Goal: Task Accomplishment & Management: Use online tool/utility

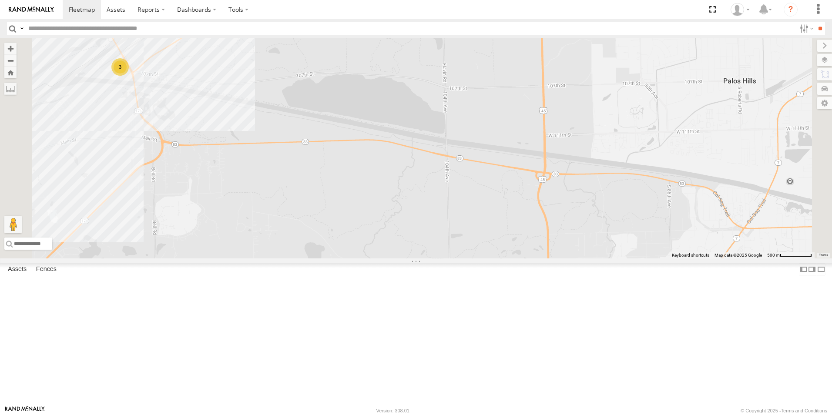
click at [0, 0] on div at bounding box center [0, 0] width 0 height 0
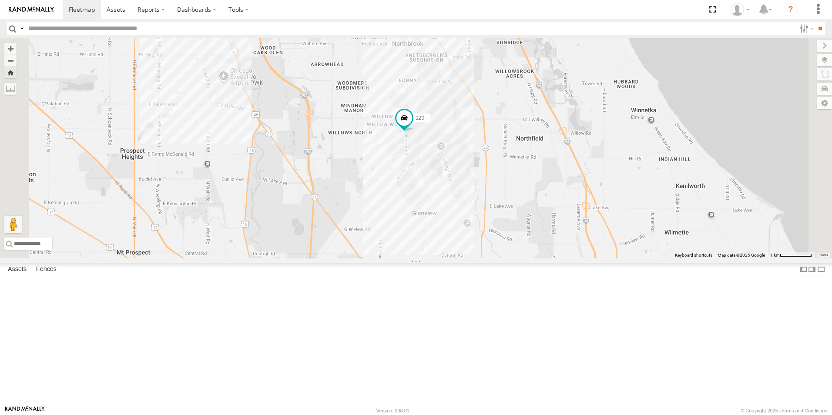
click at [520, 210] on div "120 -" at bounding box center [416, 148] width 832 height 220
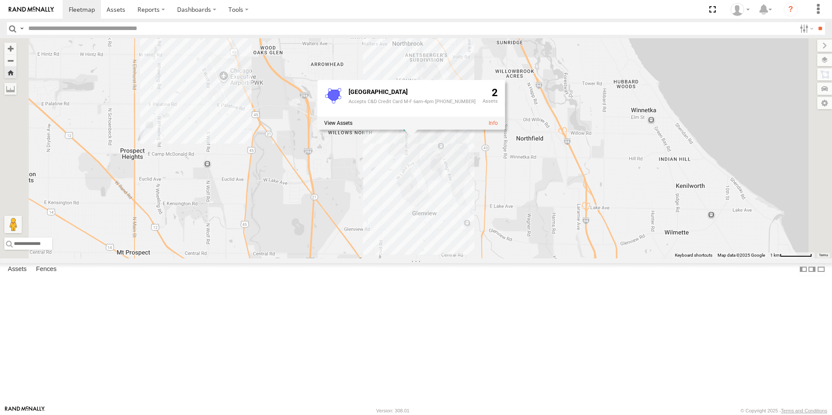
click at [481, 231] on div "120 - [GEOGRAPHIC_DATA] Accepts C&D Credit Card M-F 6am-4pm [PHONE_NUMBER] 2" at bounding box center [416, 148] width 832 height 220
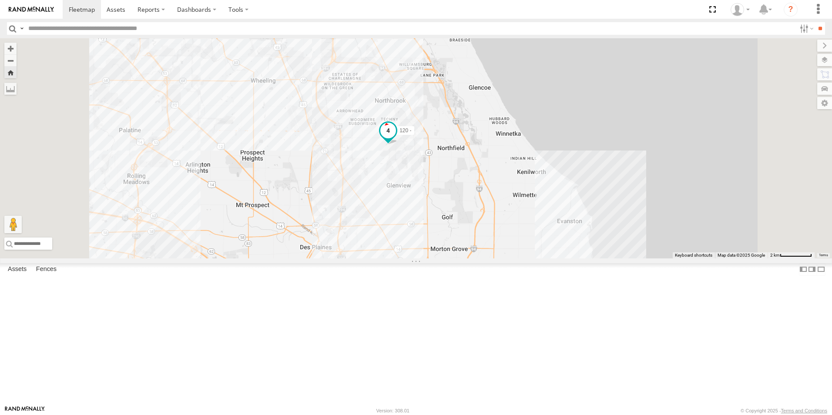
click at [396, 138] on span at bounding box center [388, 131] width 16 height 16
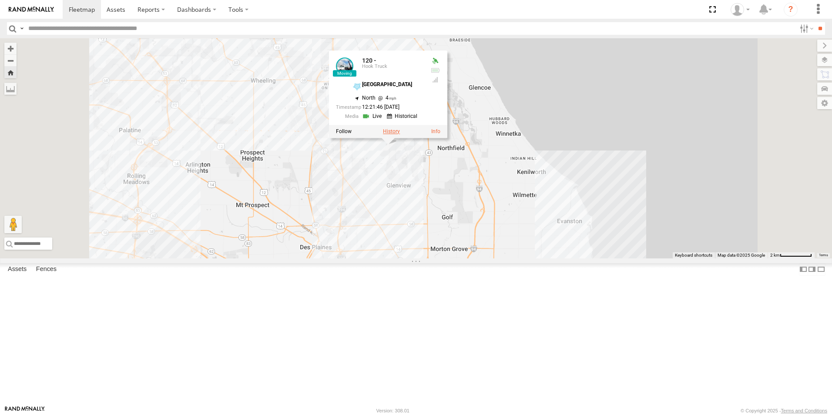
click at [400, 134] on label at bounding box center [391, 131] width 17 height 6
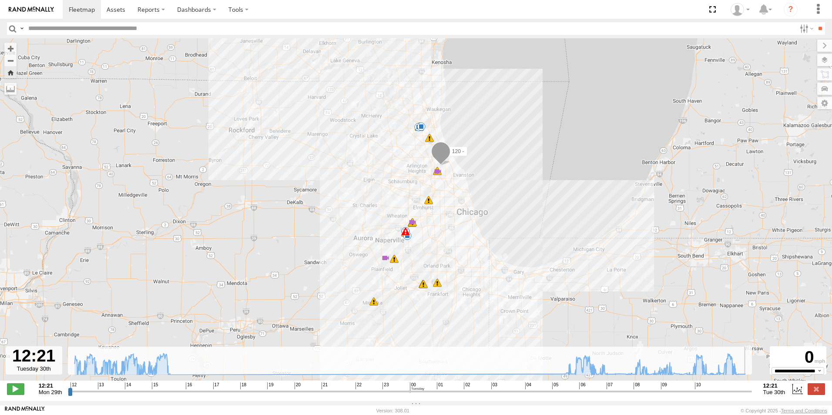
drag, startPoint x: 617, startPoint y: 396, endPoint x: 756, endPoint y: 396, distance: 138.8
type input "**********"
click at [752, 395] on input "range" at bounding box center [410, 391] width 684 height 8
click at [46, 9] on img at bounding box center [31, 10] width 45 height 6
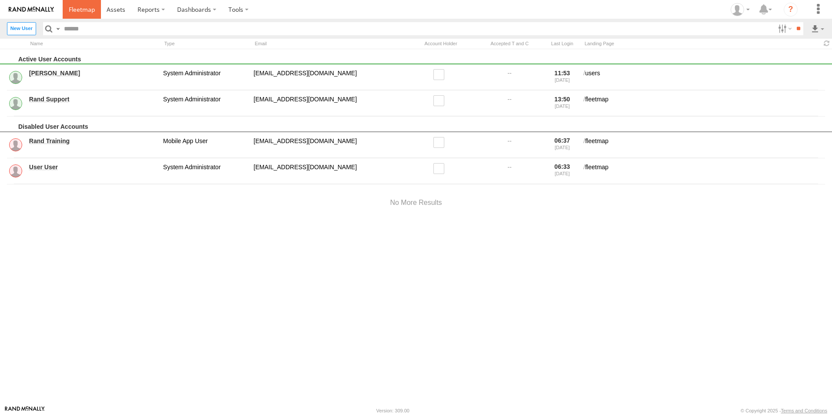
click at [93, 12] on span at bounding box center [82, 9] width 26 height 8
